Goal: Task Accomplishment & Management: Complete application form

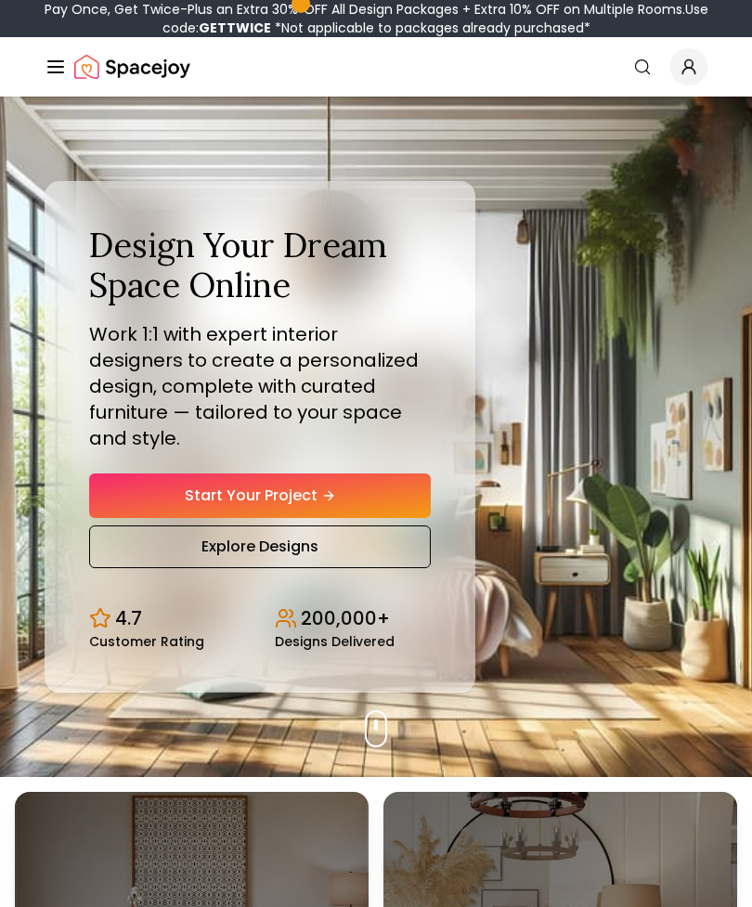
click at [327, 498] on icon "Hero section" at bounding box center [328, 495] width 15 height 15
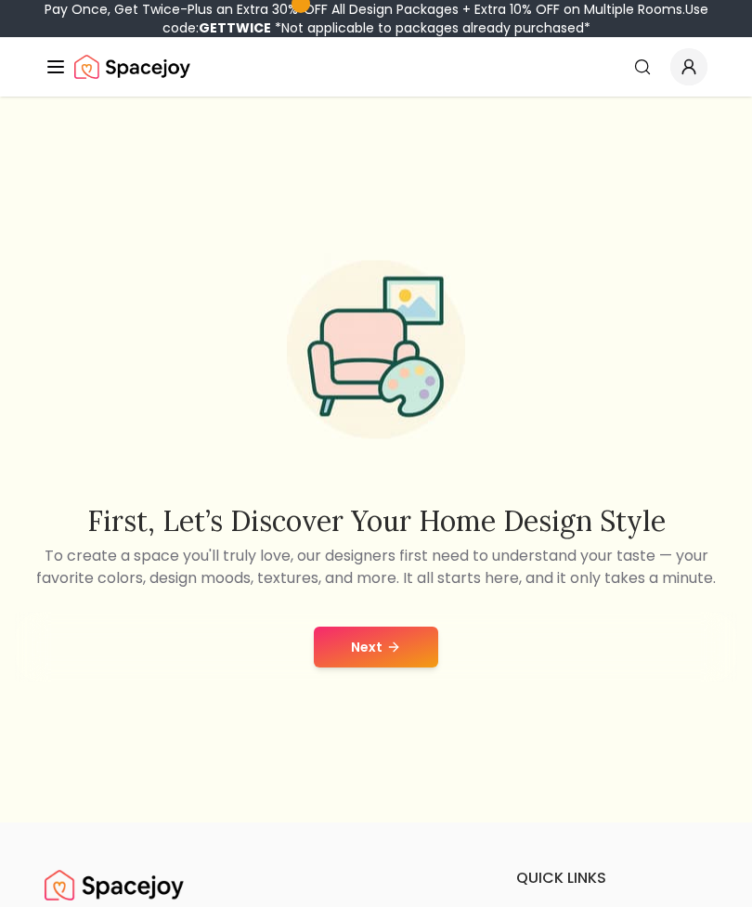
click at [383, 666] on button "Next" at bounding box center [376, 647] width 124 height 41
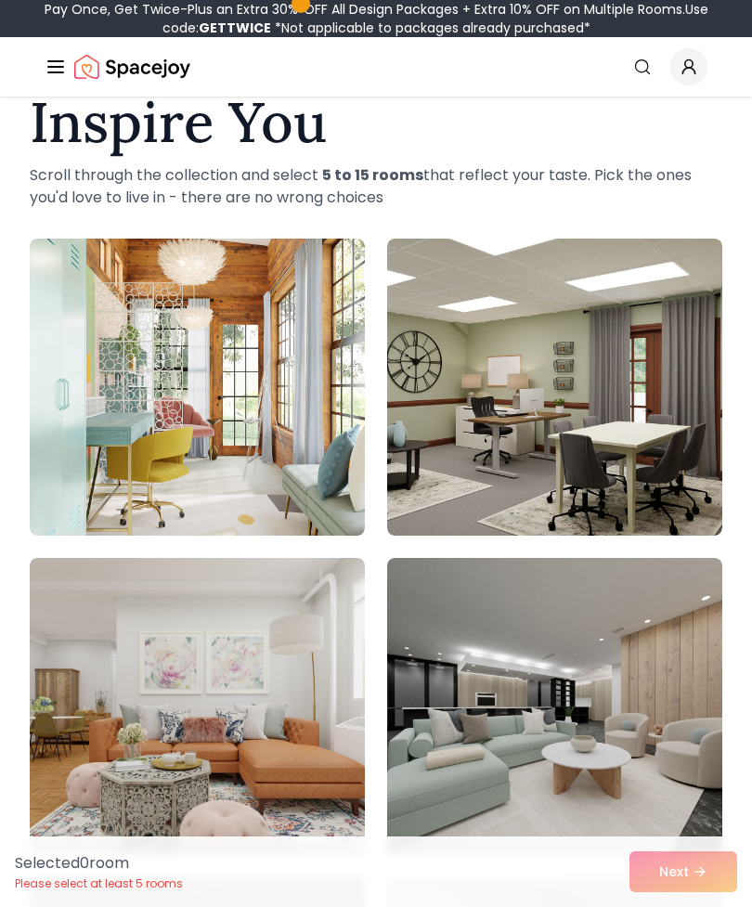
scroll to position [100, 0]
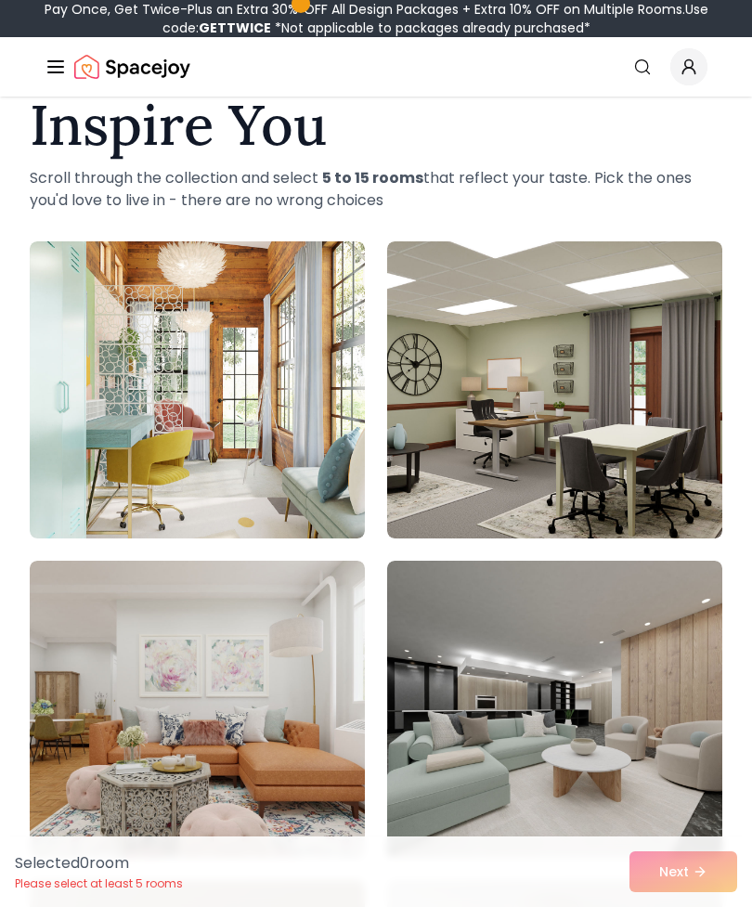
click at [616, 668] on img at bounding box center [554, 709] width 335 height 297
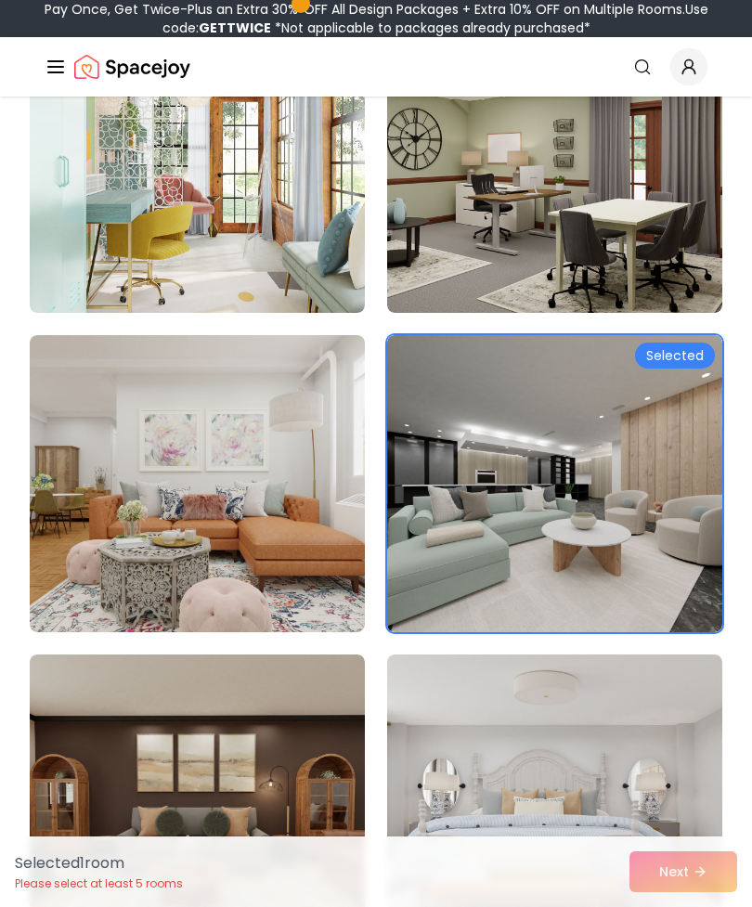
click at [615, 552] on img at bounding box center [554, 483] width 335 height 297
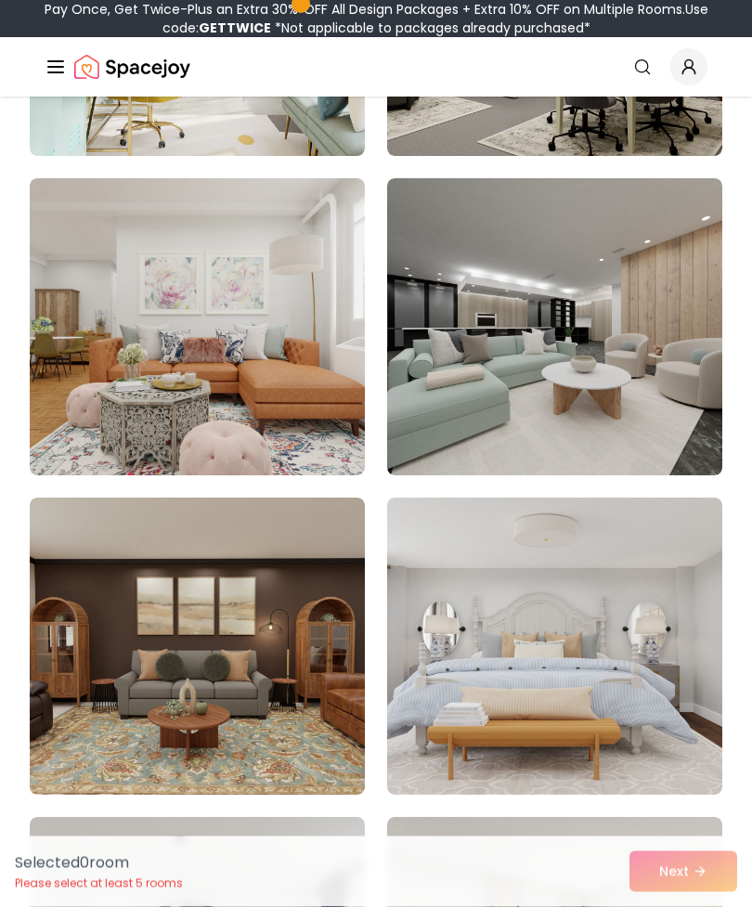
scroll to position [483, 0]
click at [305, 720] on img at bounding box center [197, 646] width 335 height 297
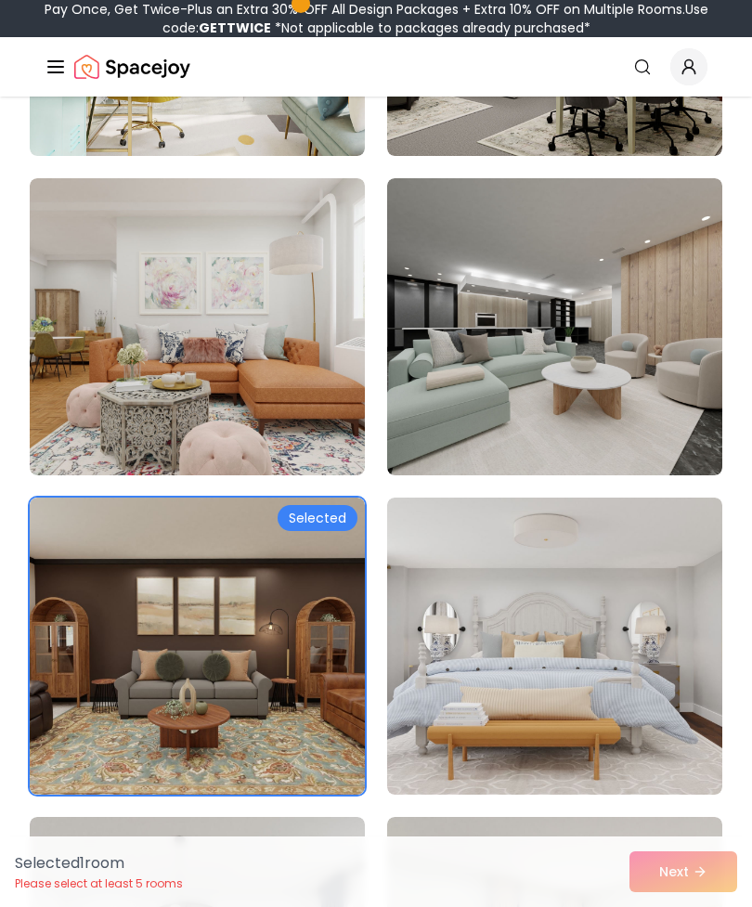
click at [526, 679] on img at bounding box center [554, 646] width 335 height 297
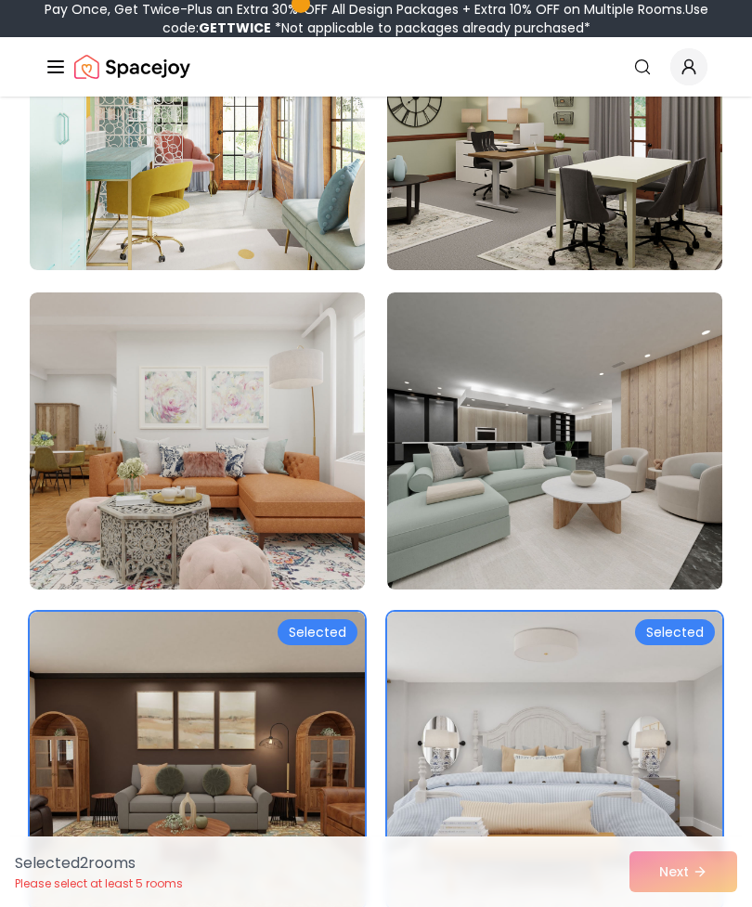
click at [566, 512] on img at bounding box center [554, 440] width 335 height 297
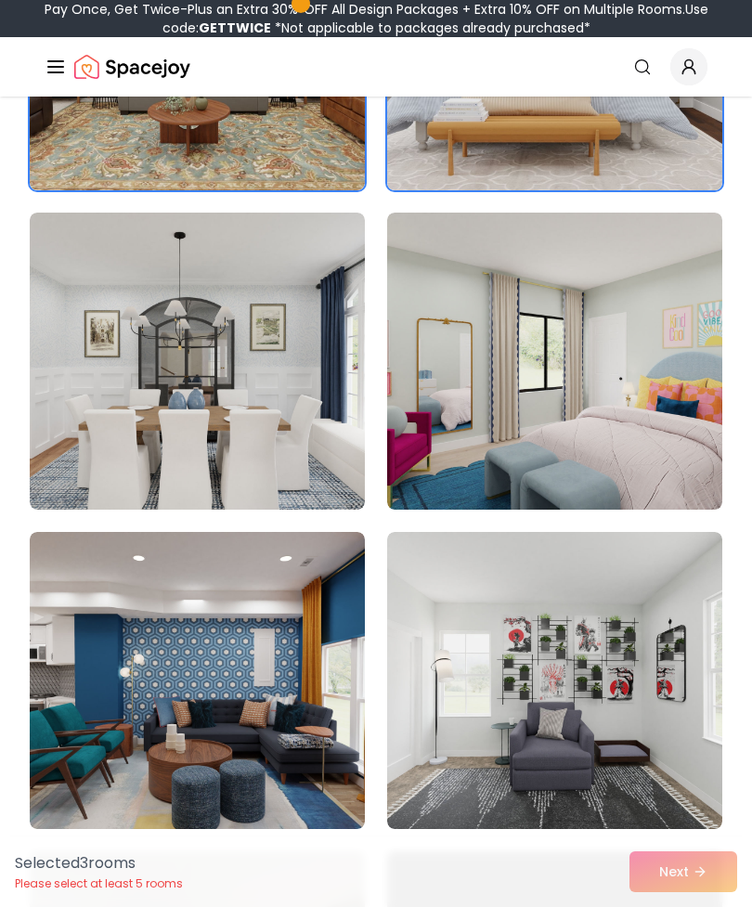
scroll to position [1139, 0]
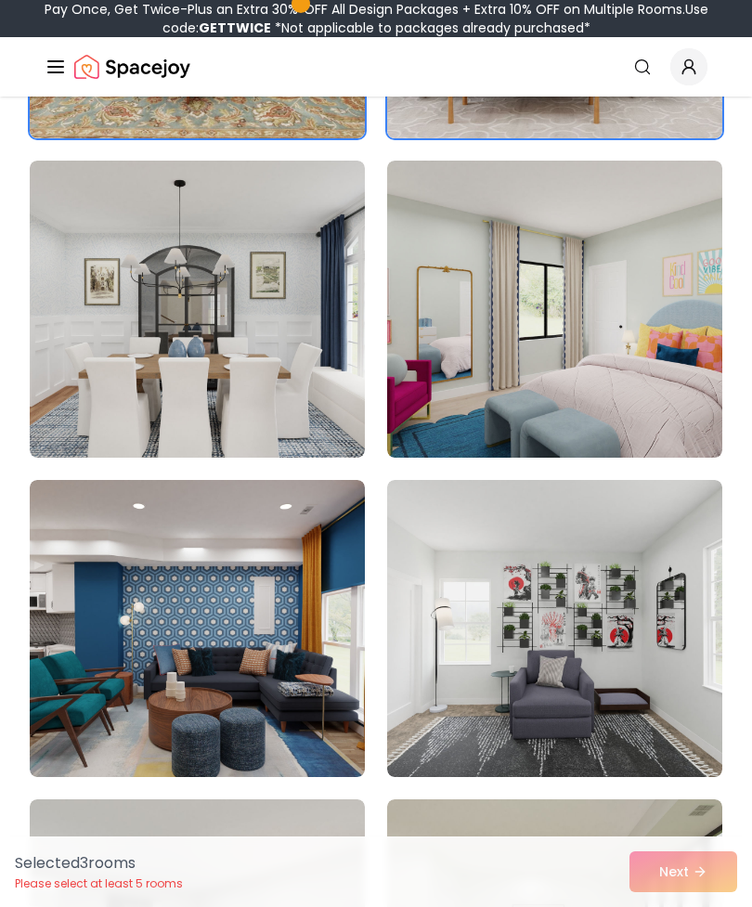
click at [558, 698] on img at bounding box center [554, 628] width 335 height 297
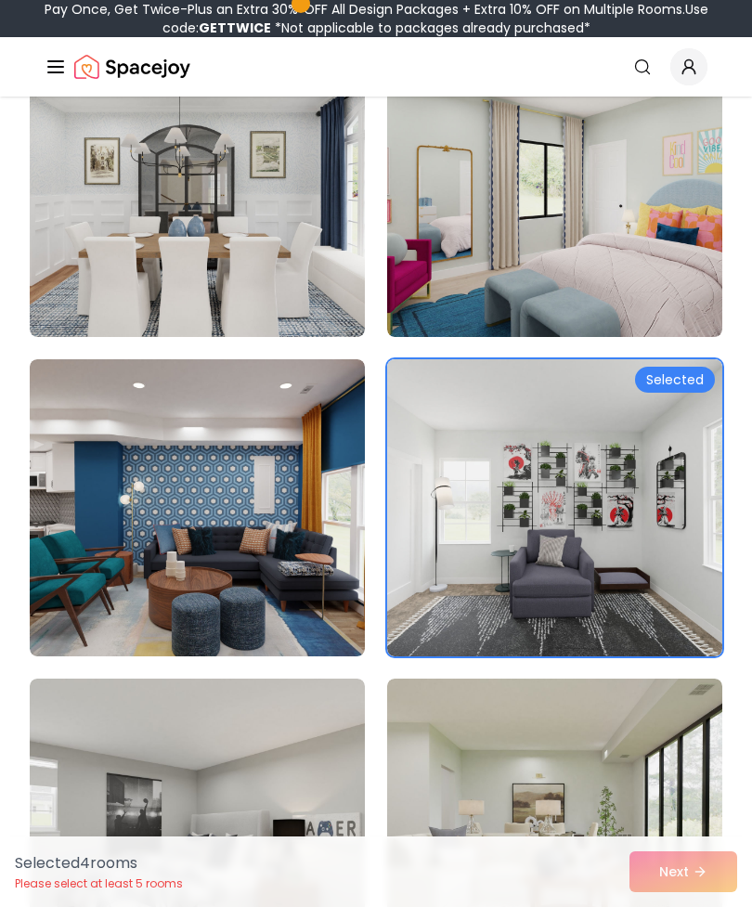
scroll to position [1276, 0]
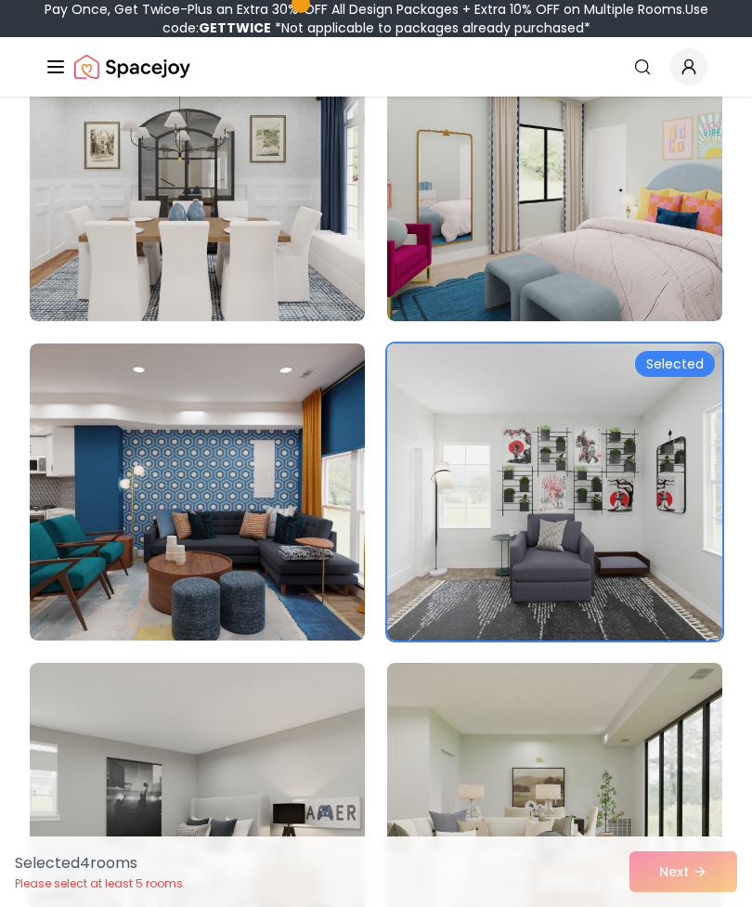
click at [306, 568] on img at bounding box center [197, 492] width 335 height 297
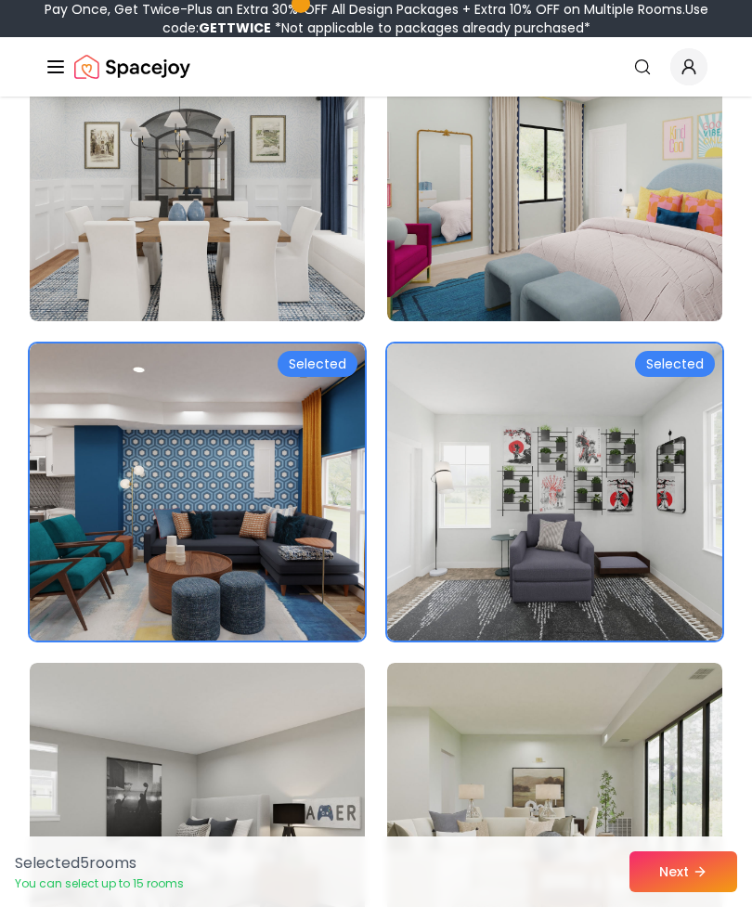
click at [678, 892] on button "Next" at bounding box center [683, 871] width 108 height 41
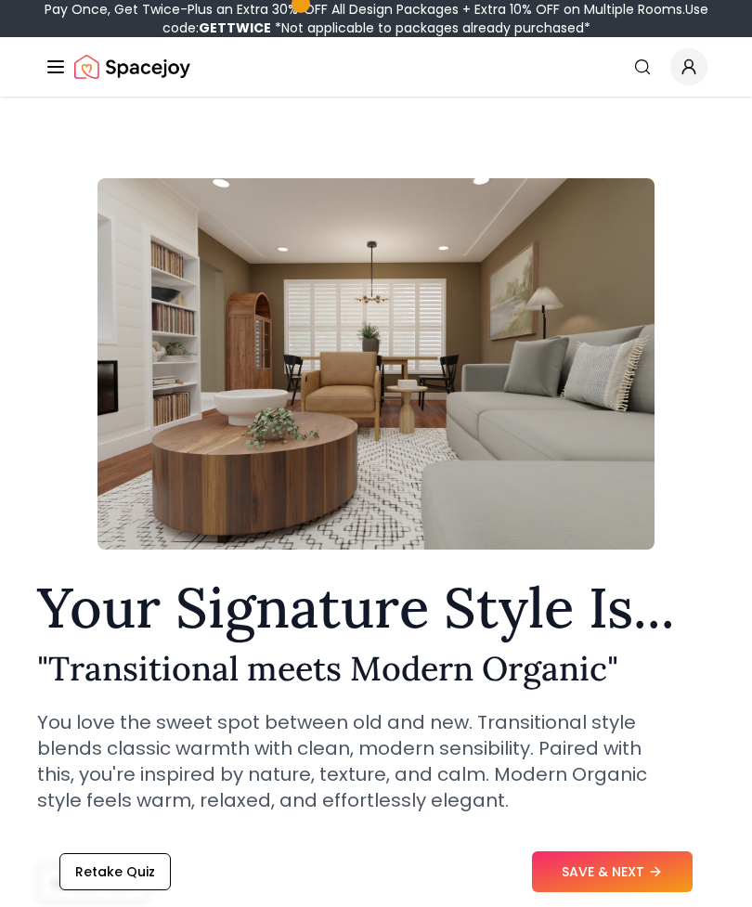
click at [622, 865] on button "SAVE & NEXT" at bounding box center [612, 871] width 161 height 41
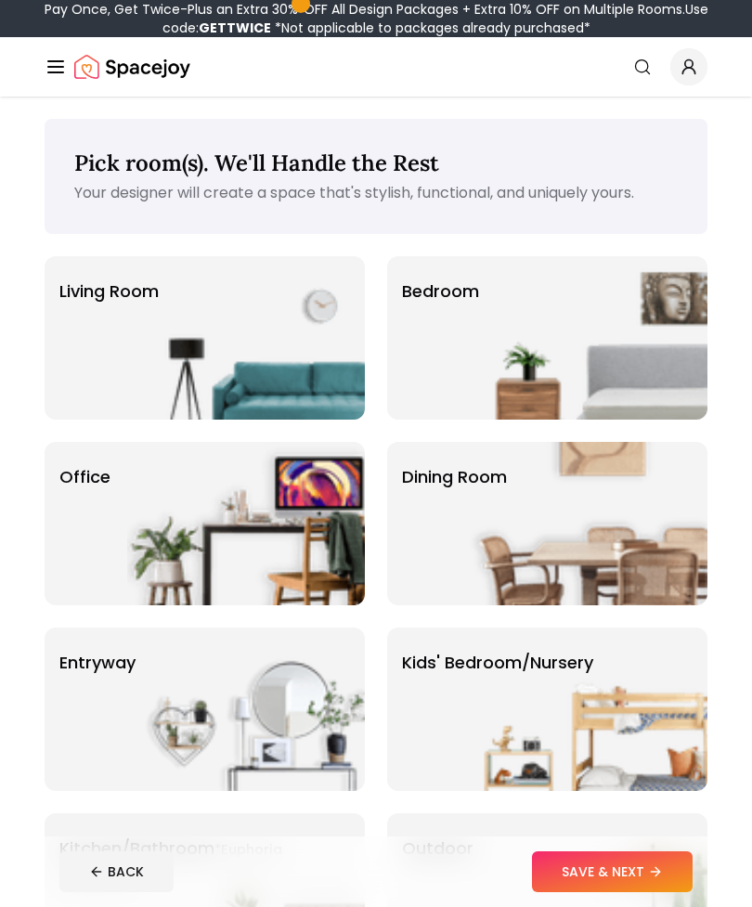
click at [499, 334] on img at bounding box center [589, 337] width 238 height 163
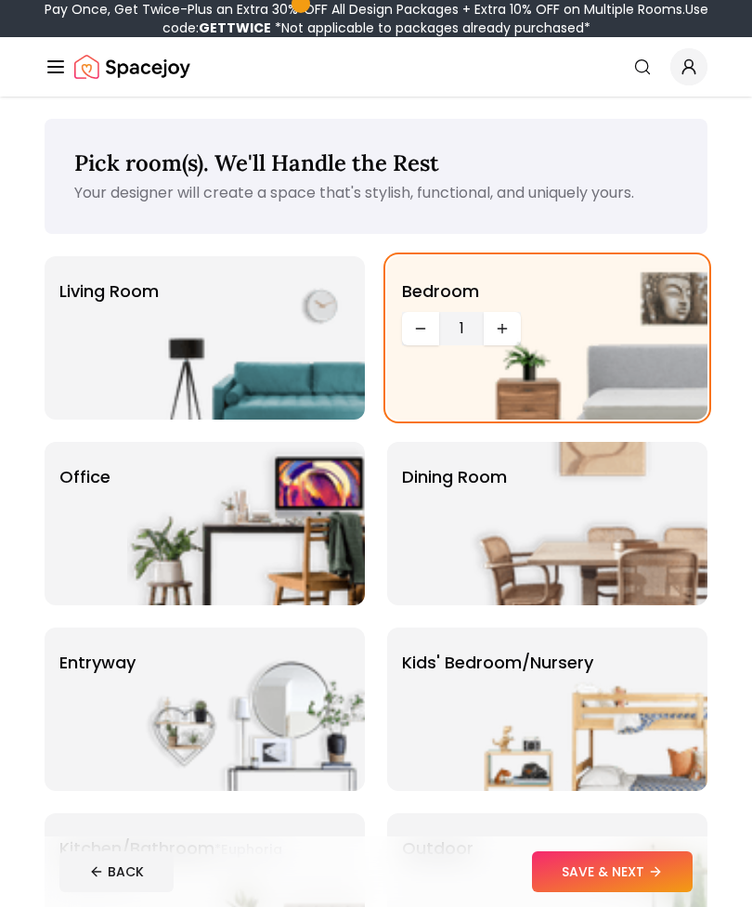
click at [510, 330] on img at bounding box center [589, 337] width 238 height 163
click at [510, 329] on img at bounding box center [589, 337] width 238 height 163
click at [518, 328] on img at bounding box center [589, 337] width 238 height 163
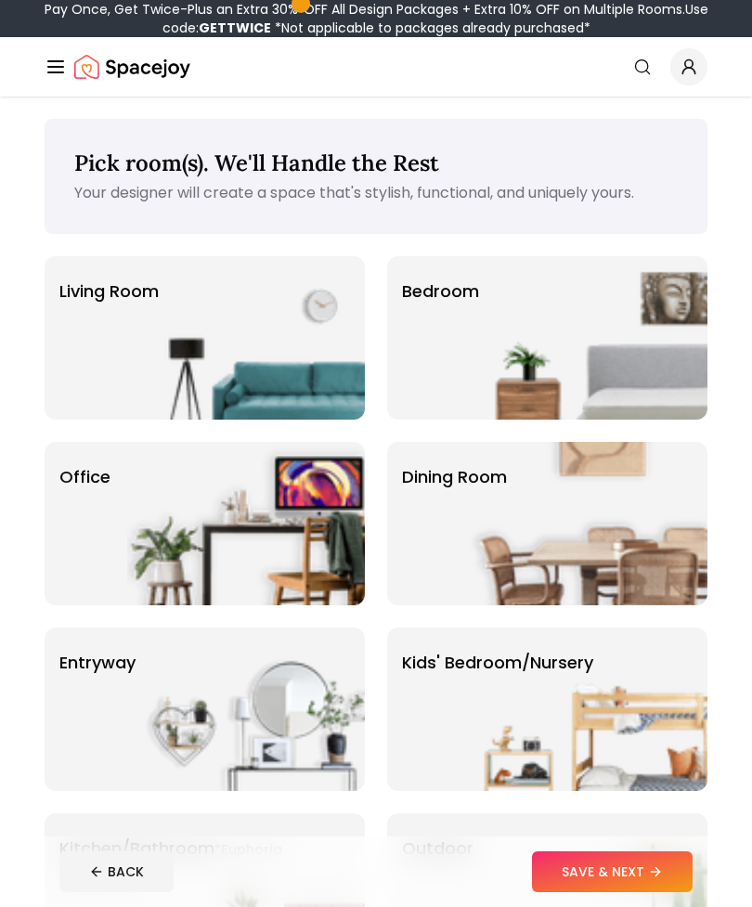
click at [512, 333] on img at bounding box center [589, 337] width 238 height 163
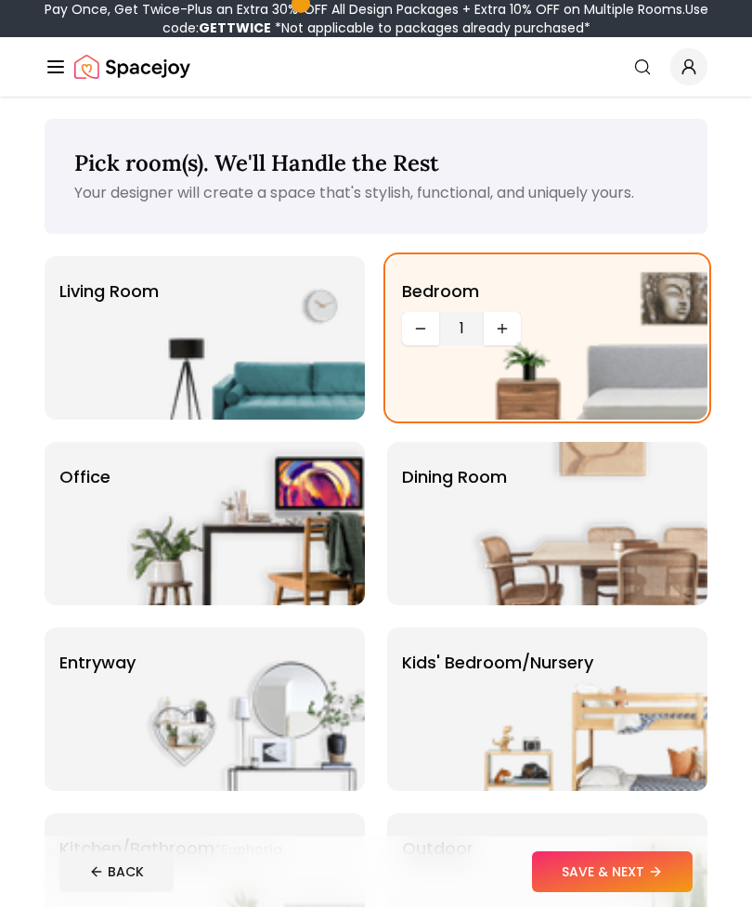
click at [505, 331] on img at bounding box center [589, 337] width 238 height 163
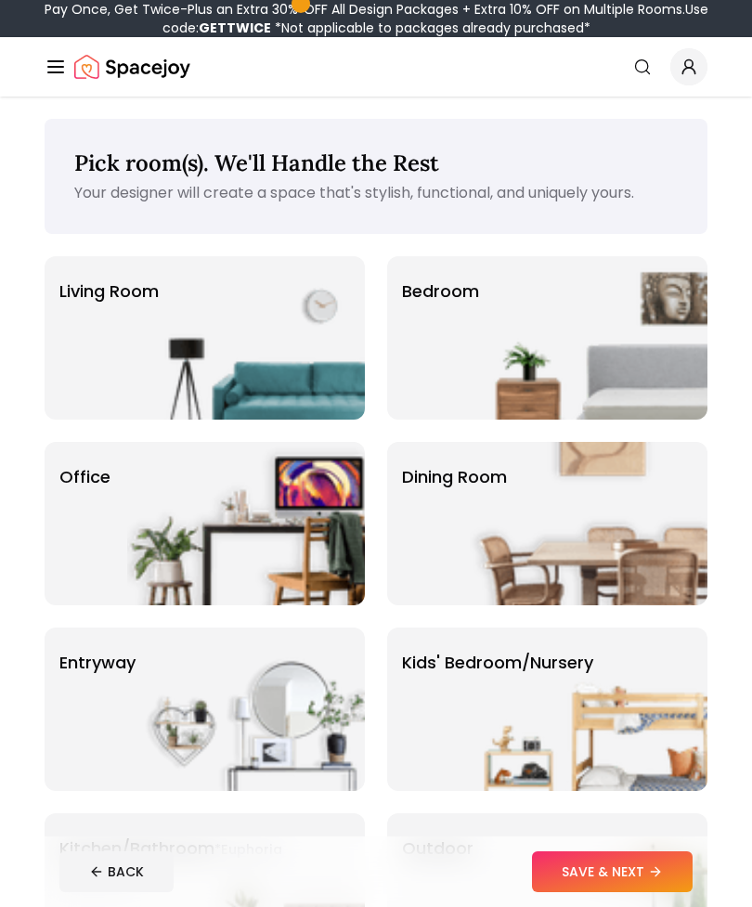
click at [507, 336] on img at bounding box center [589, 337] width 238 height 163
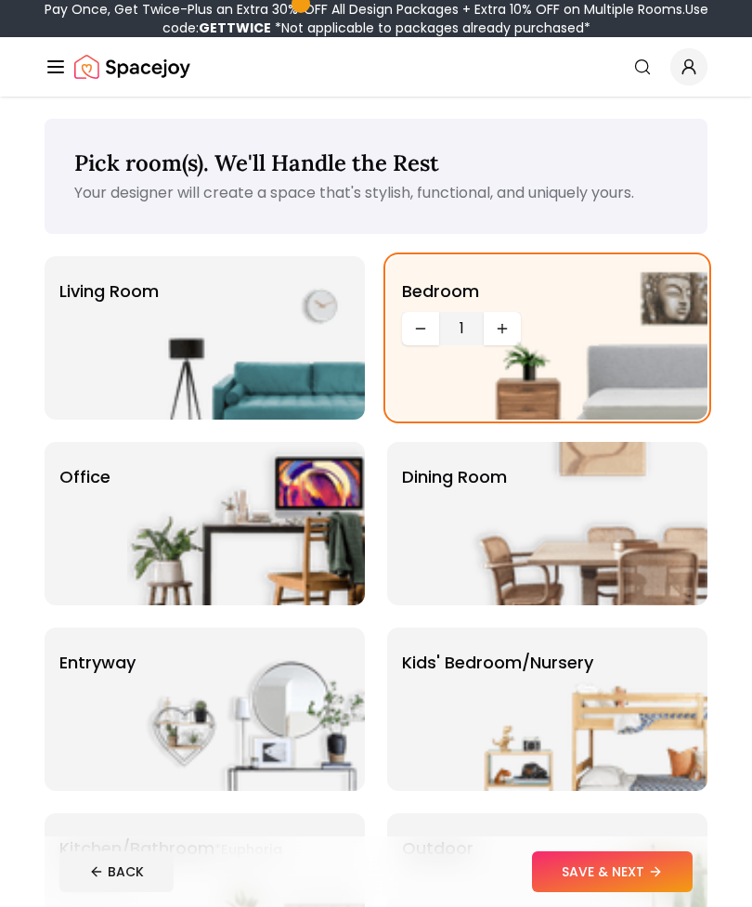
click at [460, 530] on div "Dining Room" at bounding box center [547, 523] width 320 height 163
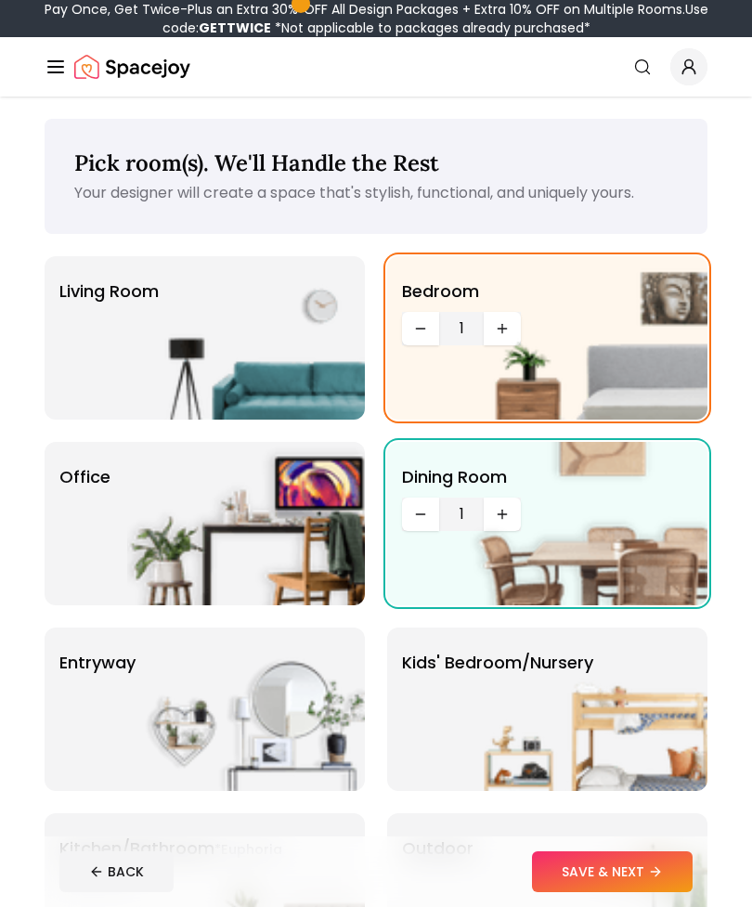
click at [299, 490] on img at bounding box center [246, 523] width 238 height 163
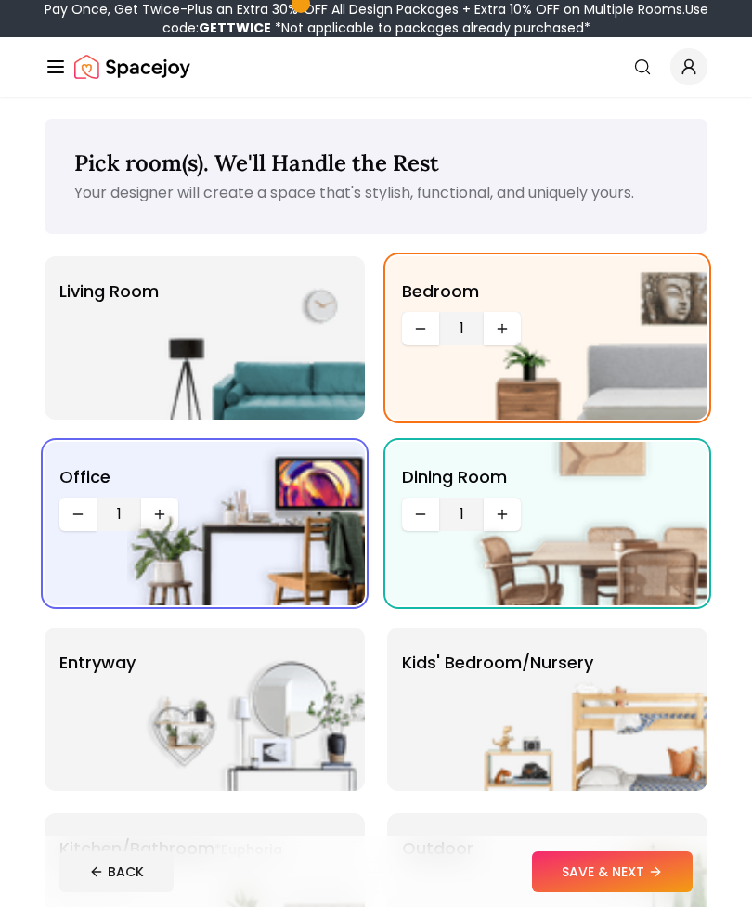
click at [307, 329] on img at bounding box center [246, 337] width 238 height 163
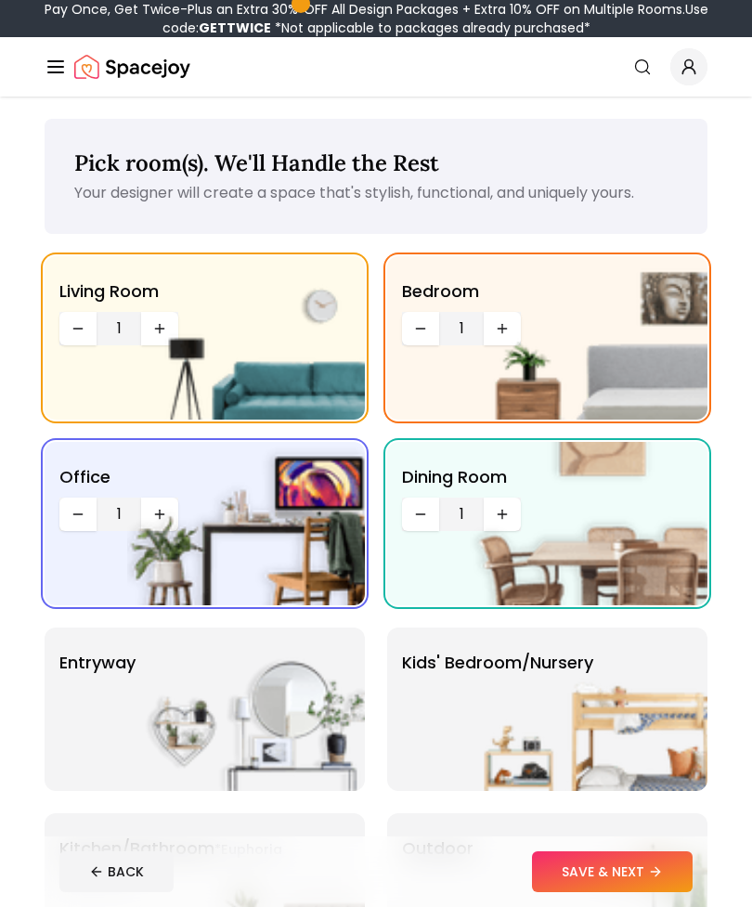
click at [509, 515] on img at bounding box center [589, 523] width 238 height 163
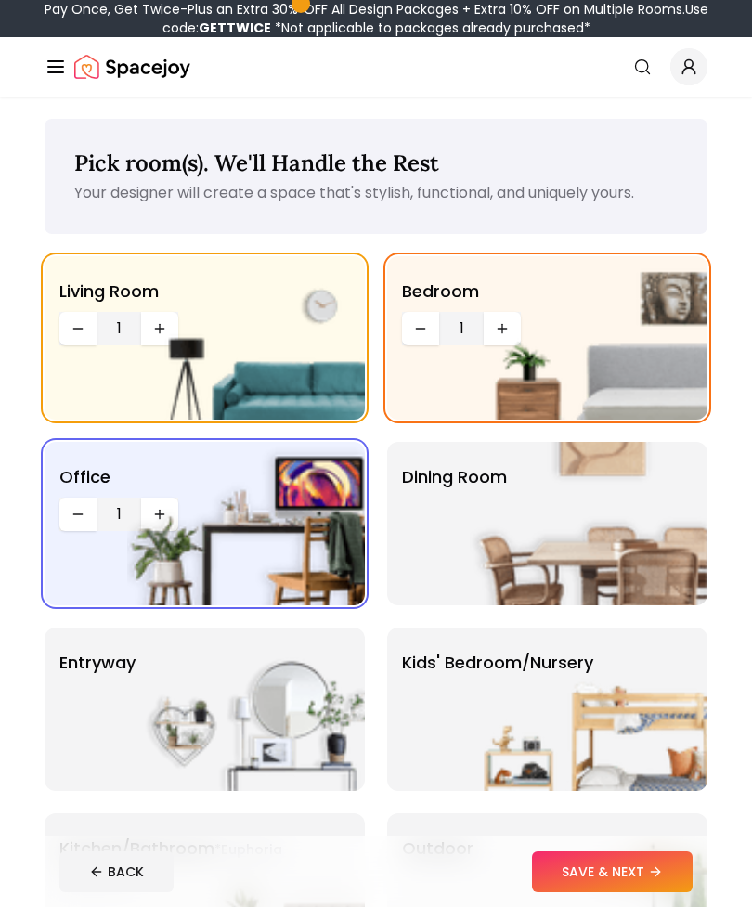
click at [505, 532] on img at bounding box center [589, 523] width 238 height 163
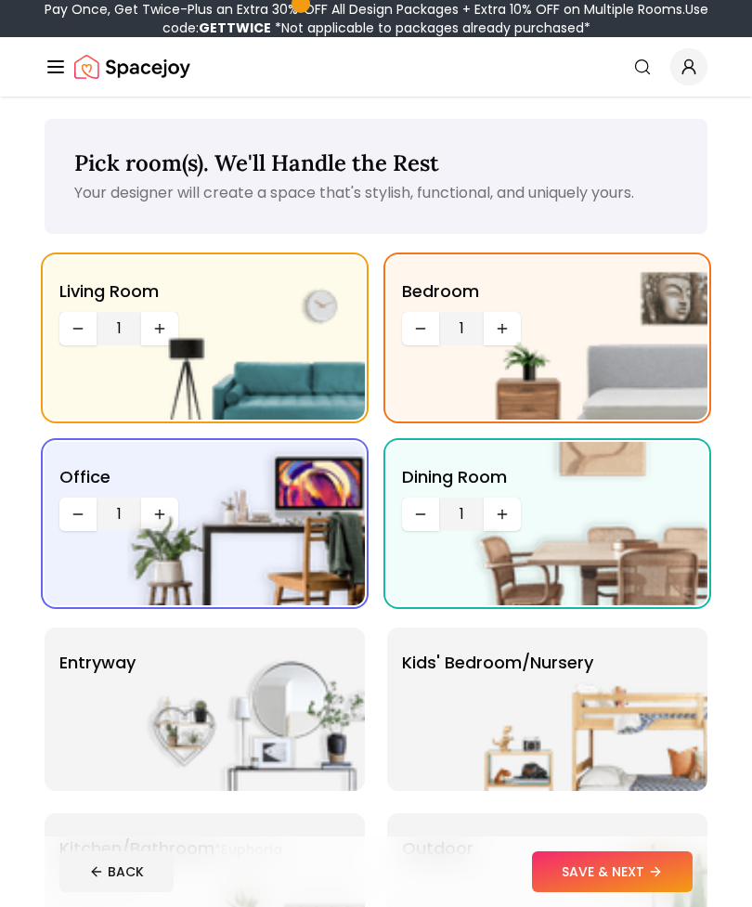
click at [431, 731] on div "Kids' Bedroom/Nursery" at bounding box center [547, 709] width 320 height 163
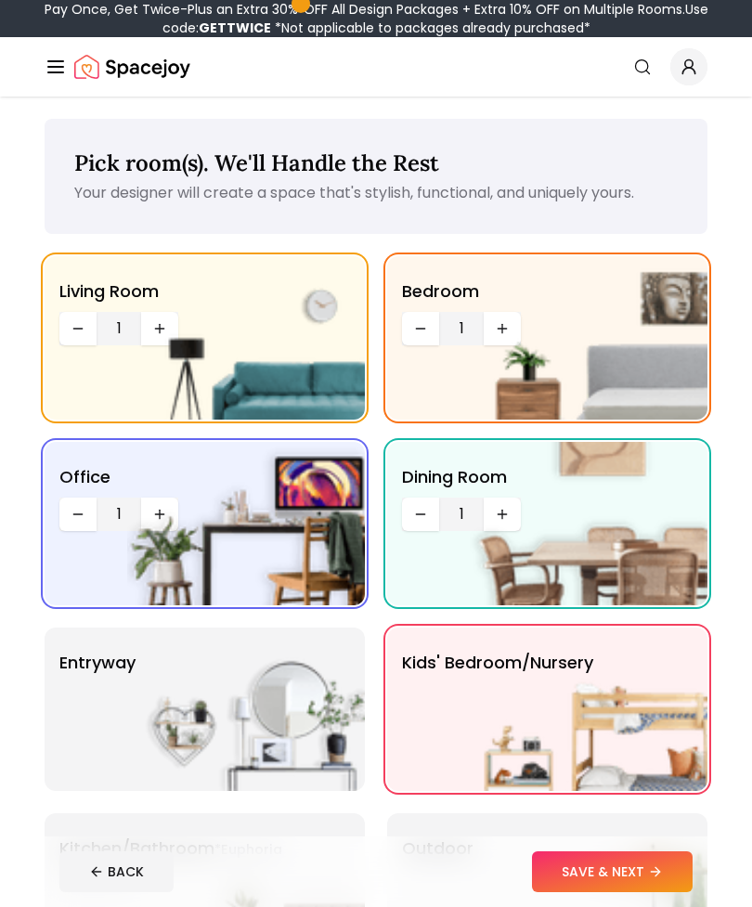
click at [286, 700] on img at bounding box center [246, 709] width 238 height 163
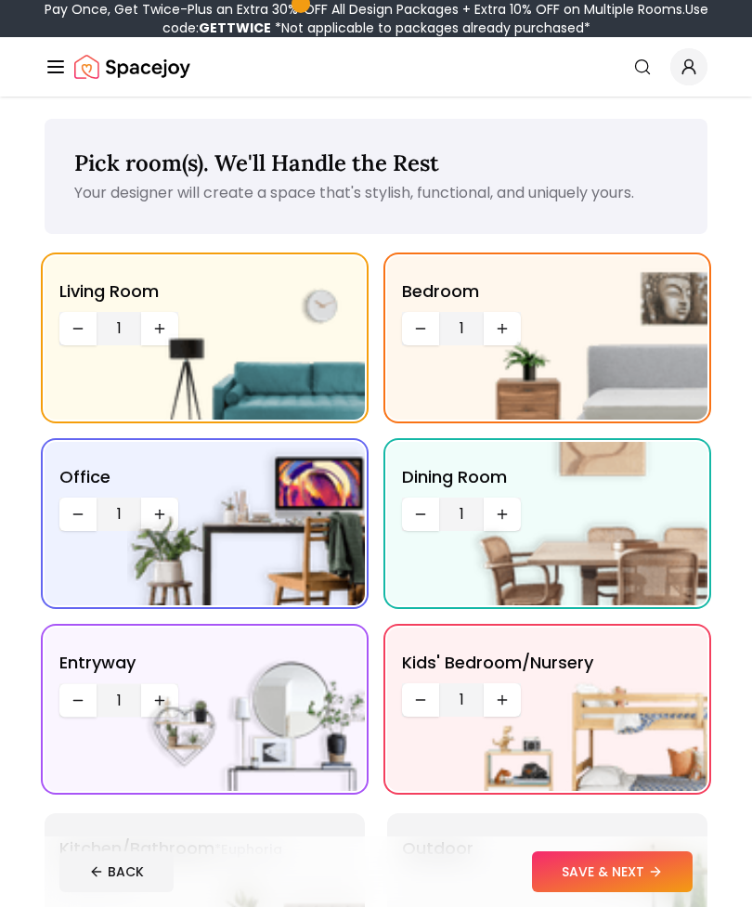
click at [616, 878] on button "SAVE & NEXT" at bounding box center [612, 871] width 161 height 41
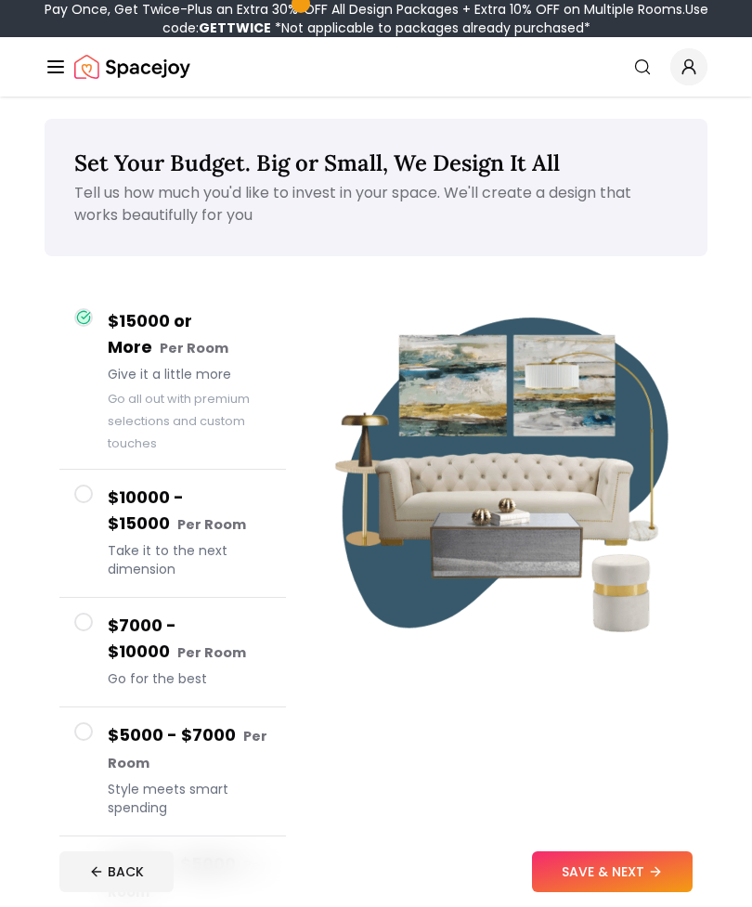
click at [598, 876] on button "SAVE & NEXT" at bounding box center [612, 871] width 161 height 41
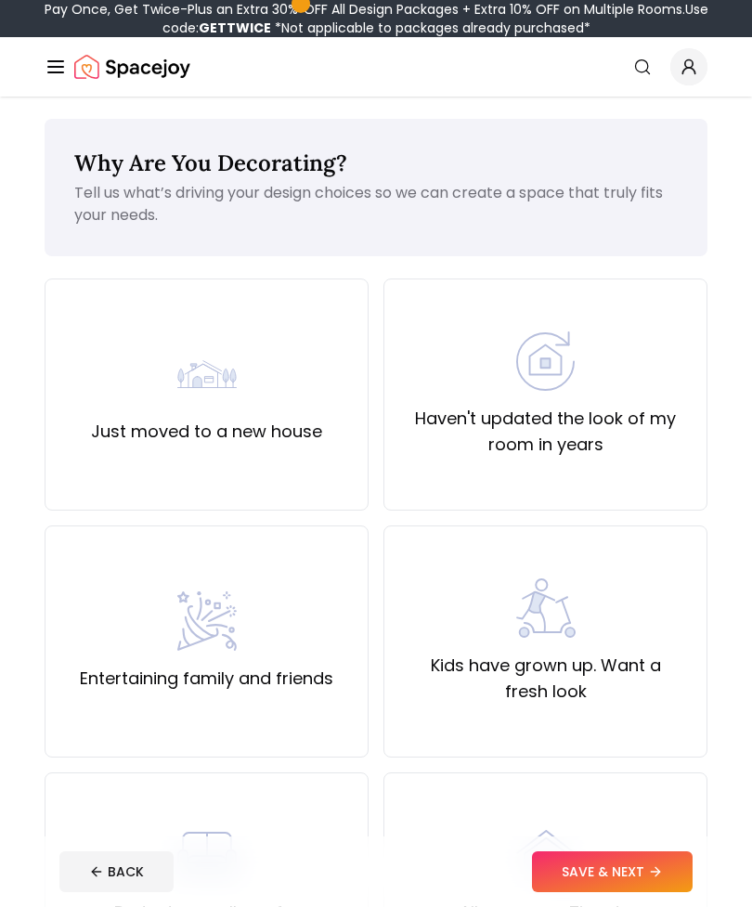
click at [629, 686] on label "Kids have grown up. Want a fresh look" at bounding box center [545, 679] width 292 height 52
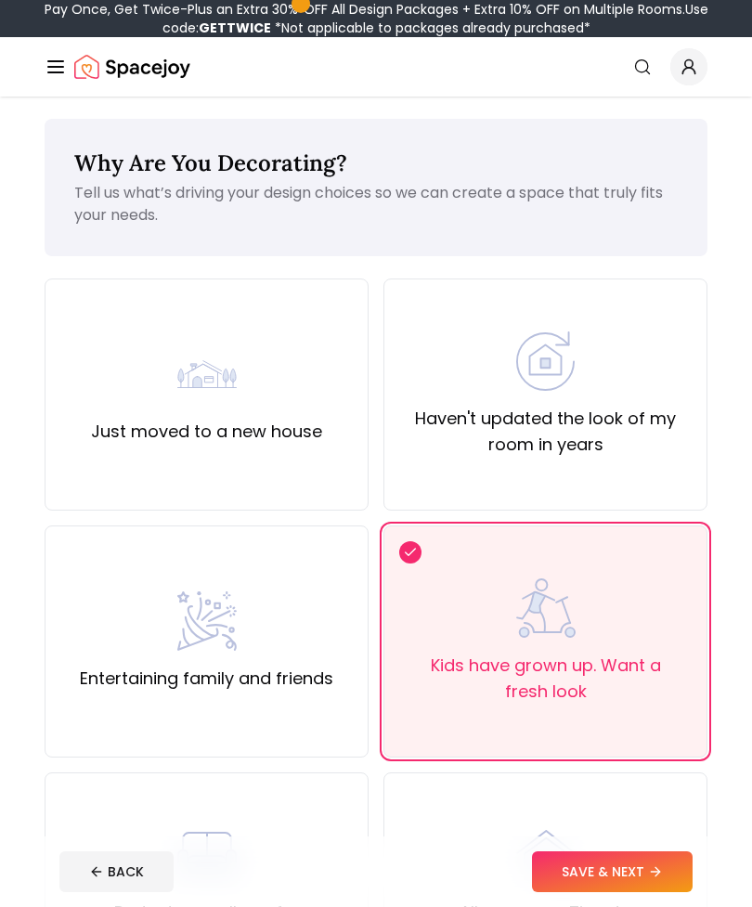
click at [599, 864] on button "SAVE & NEXT" at bounding box center [612, 871] width 161 height 41
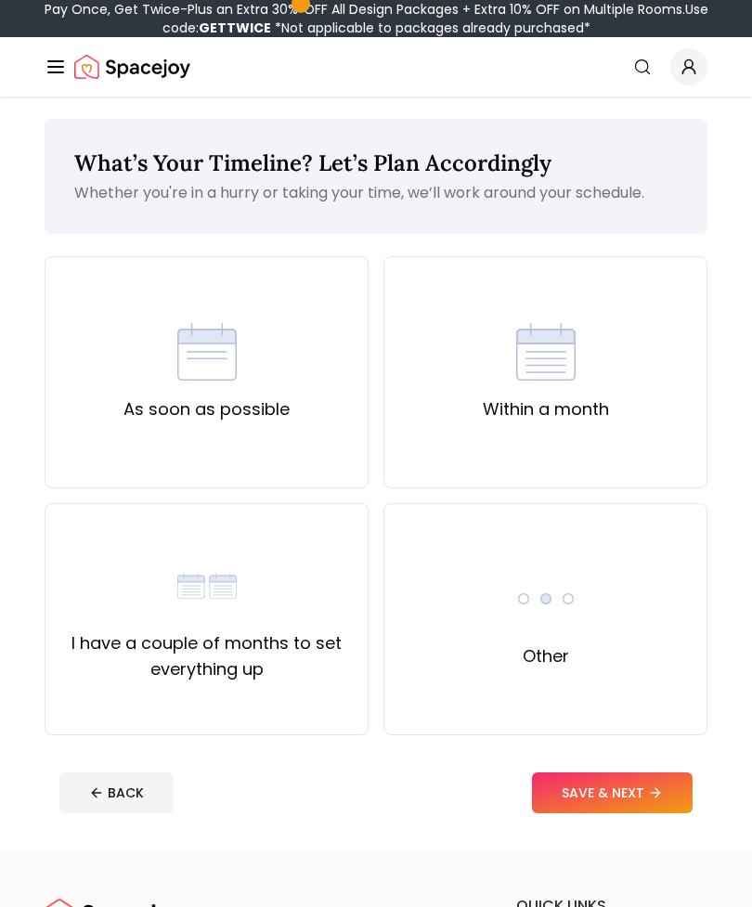
click at [604, 641] on div "Other" at bounding box center [545, 619] width 324 height 232
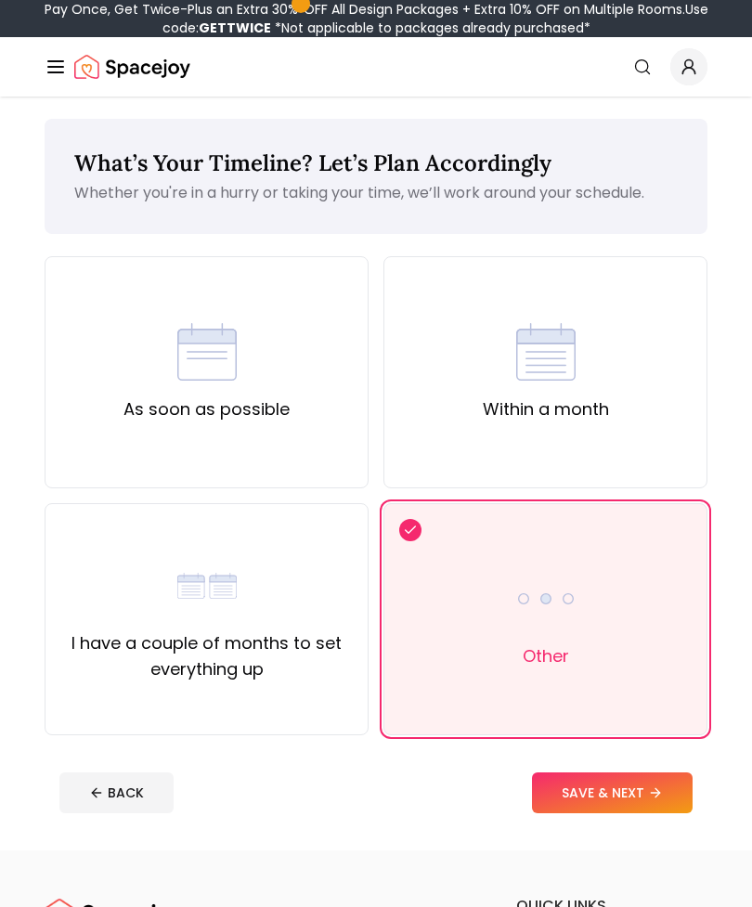
click at [301, 389] on div "As soon as possible" at bounding box center [207, 372] width 324 height 232
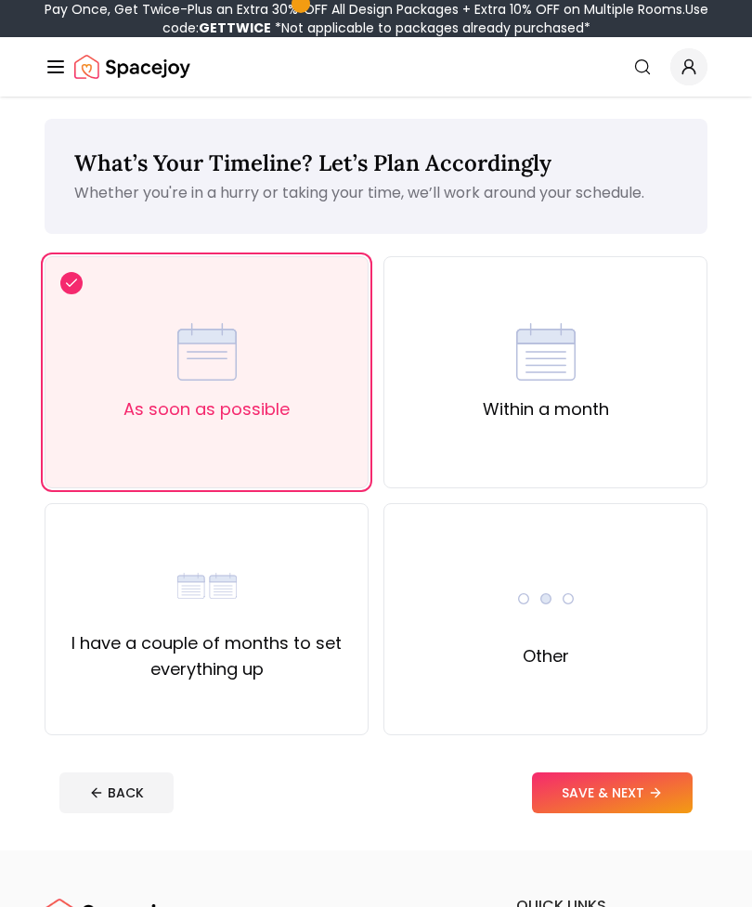
click at [618, 798] on button "SAVE & NEXT" at bounding box center [612, 792] width 161 height 41
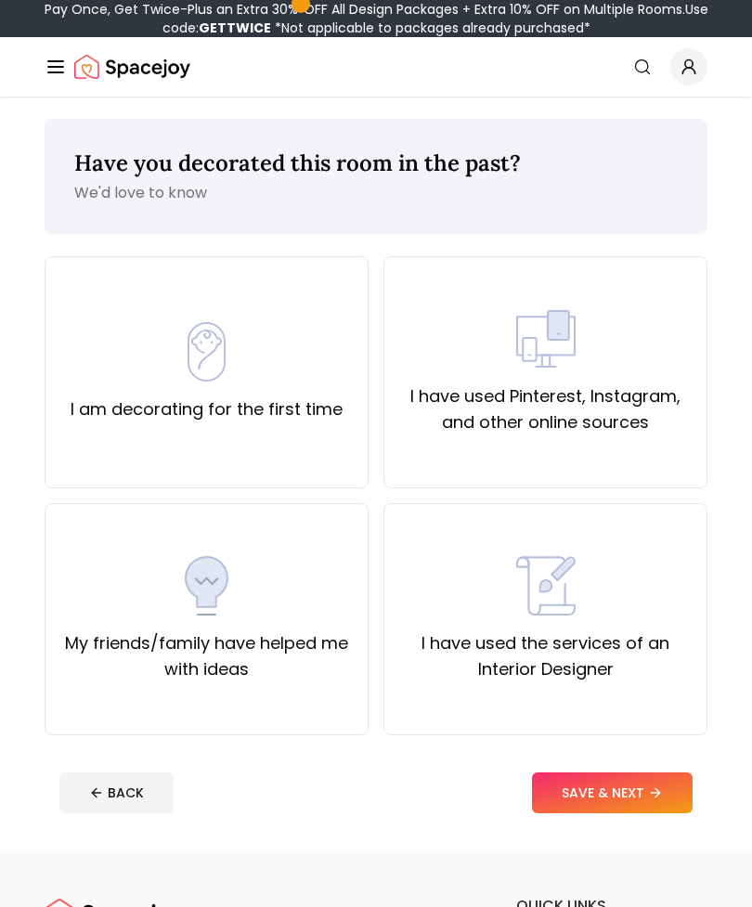
click at [576, 687] on div "I have used the services of an Interior Designer" at bounding box center [545, 619] width 324 height 232
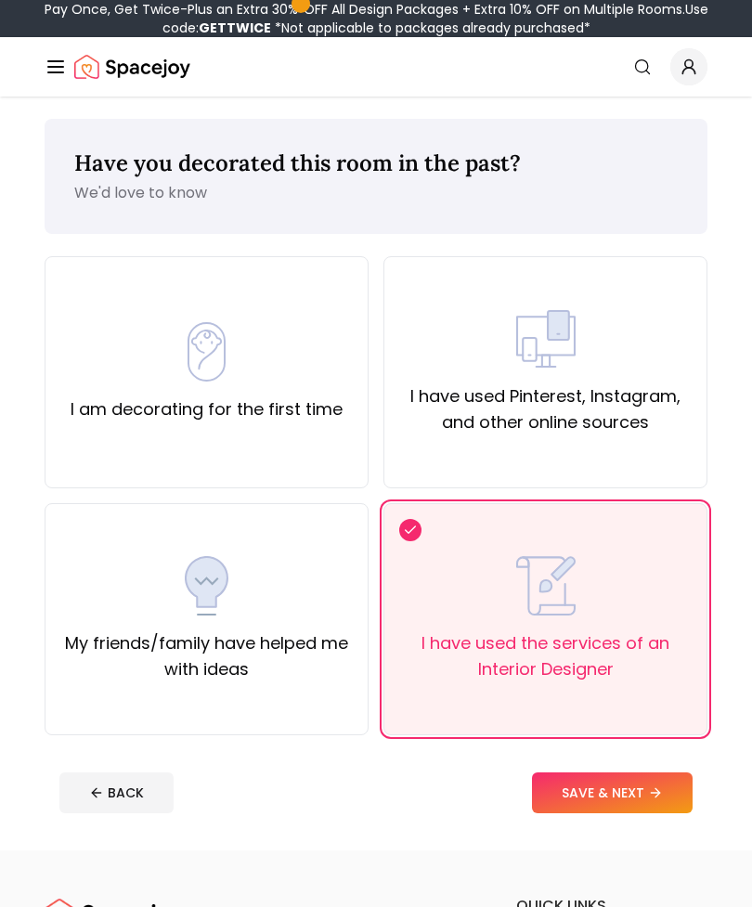
click at [612, 802] on button "SAVE & NEXT" at bounding box center [612, 792] width 161 height 41
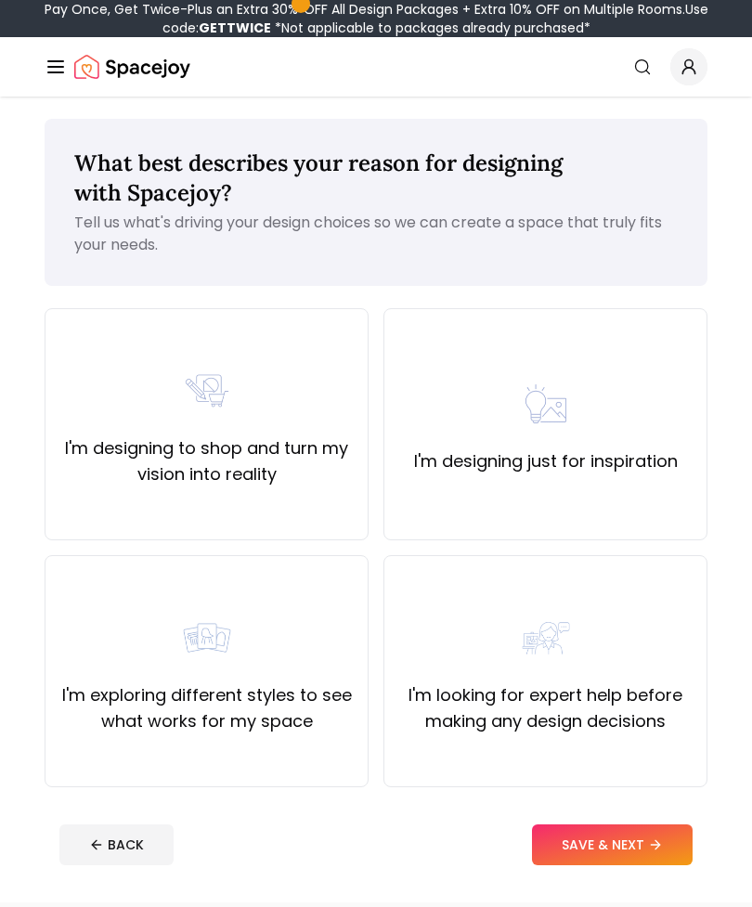
click at [584, 686] on label "I'm looking for expert help before making any design decisions" at bounding box center [545, 708] width 292 height 52
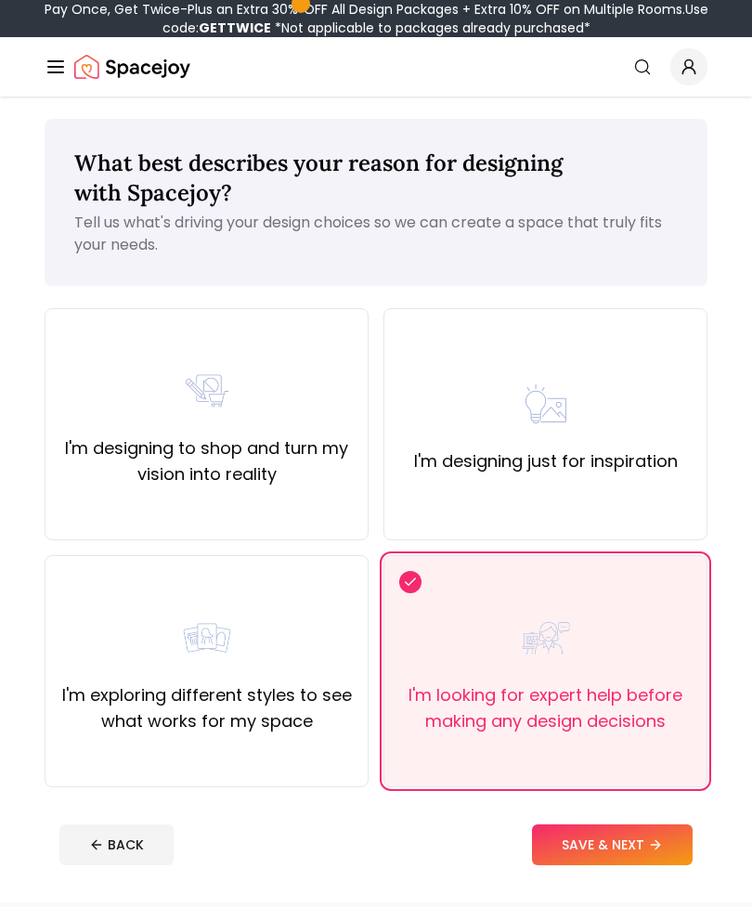
click at [615, 851] on button "SAVE & NEXT" at bounding box center [612, 844] width 161 height 41
